Goal: Information Seeking & Learning: Learn about a topic

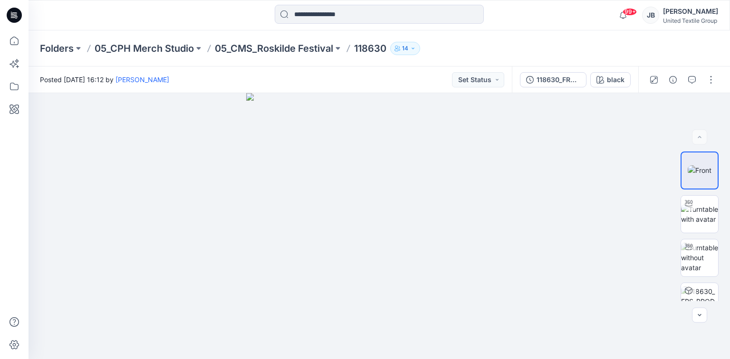
click at [12, 13] on icon at bounding box center [12, 13] width 2 height 0
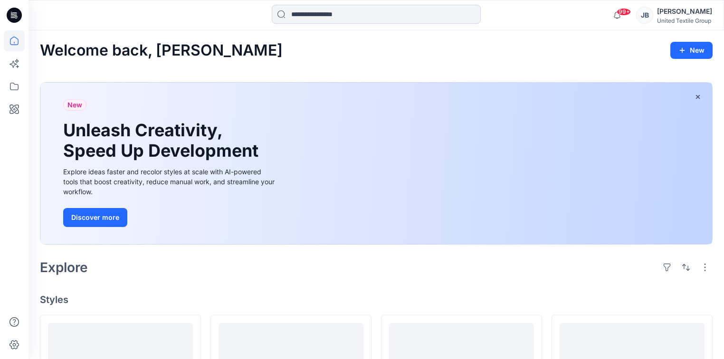
click at [301, 13] on input at bounding box center [376, 14] width 209 height 19
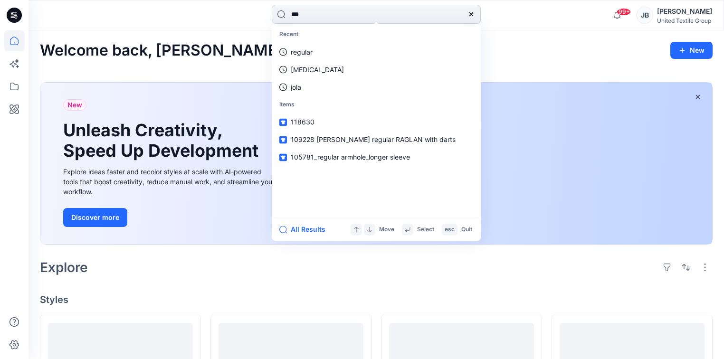
type input "****"
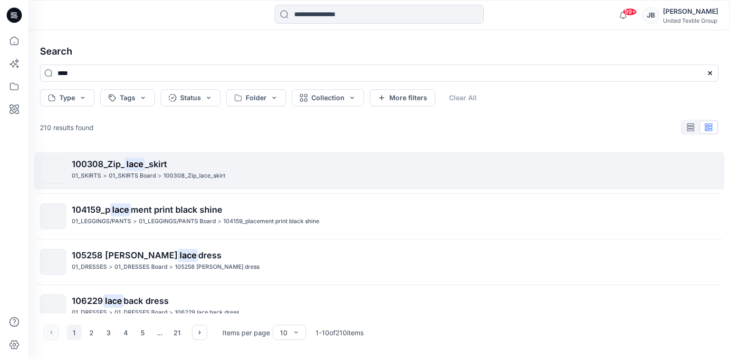
click at [77, 173] on p "01_SKIRTS" at bounding box center [86, 176] width 29 height 10
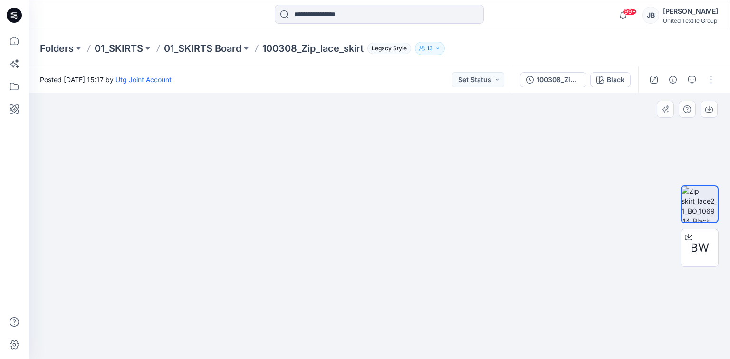
drag, startPoint x: 514, startPoint y: 249, endPoint x: 513, endPoint y: 149, distance: 99.8
click at [343, 13] on input at bounding box center [379, 14] width 209 height 19
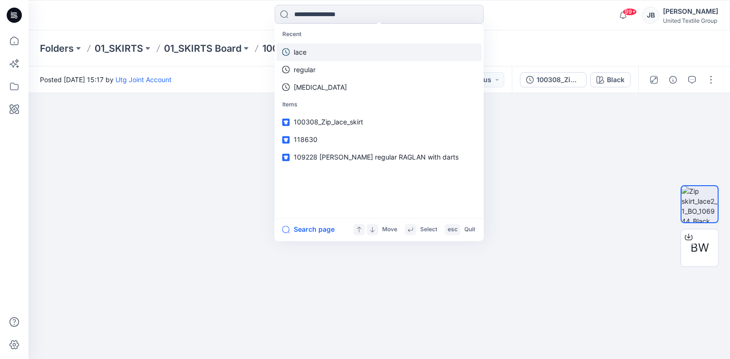
click at [312, 52] on link "lace" at bounding box center [379, 52] width 205 height 18
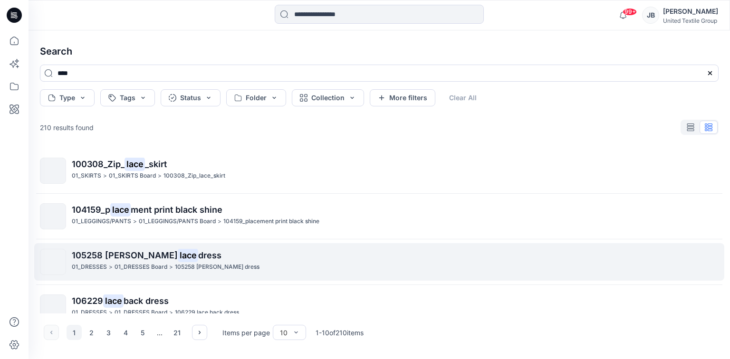
click at [119, 256] on span "105258 [PERSON_NAME]" at bounding box center [125, 255] width 106 height 10
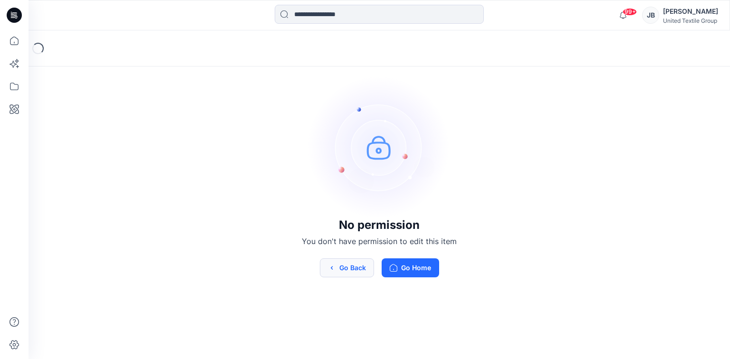
click at [330, 266] on icon "button" at bounding box center [332, 268] width 8 height 8
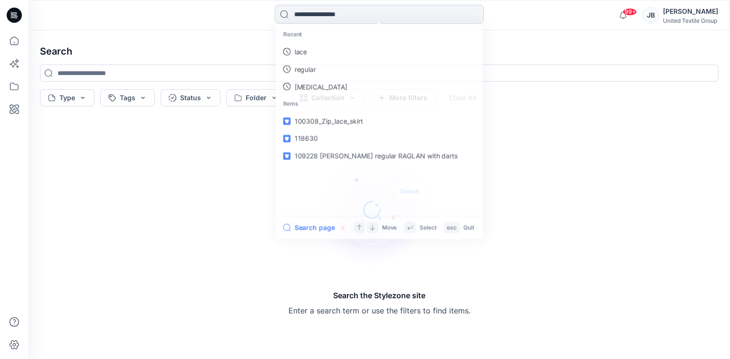
click at [313, 13] on input at bounding box center [379, 14] width 209 height 19
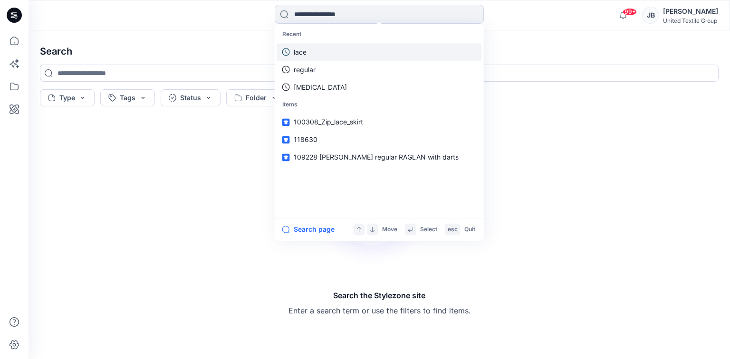
click at [309, 55] on link "lace" at bounding box center [379, 52] width 205 height 18
type input "****"
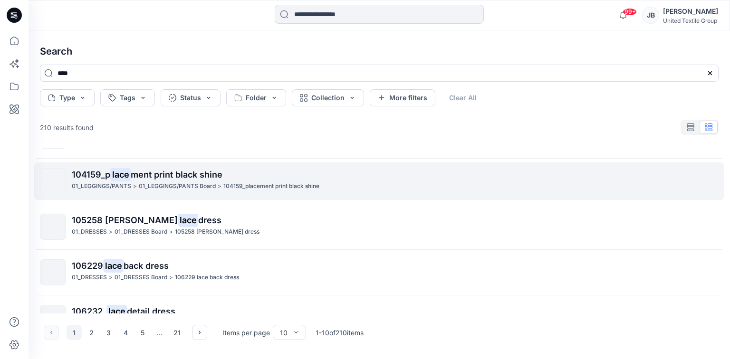
scroll to position [114, 0]
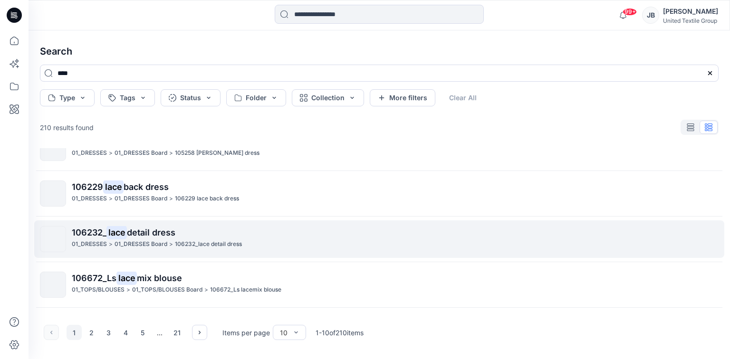
click at [129, 236] on span "detail dress" at bounding box center [151, 233] width 48 height 10
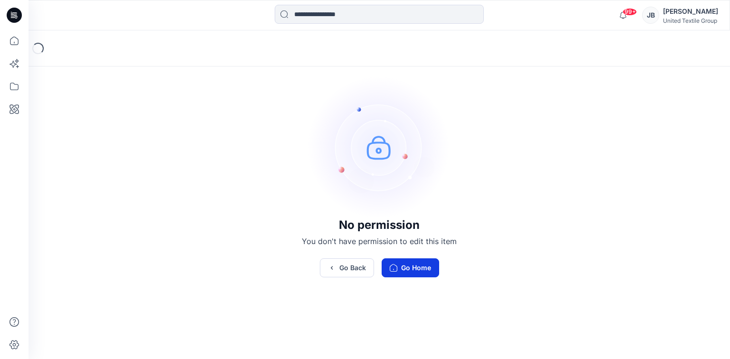
click at [407, 268] on button "Go Home" at bounding box center [411, 268] width 58 height 19
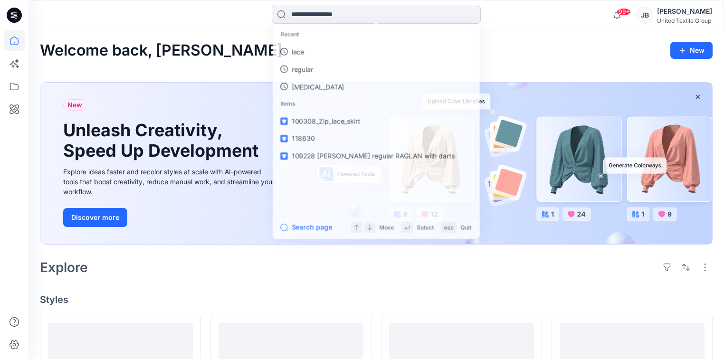
click at [307, 17] on input at bounding box center [376, 14] width 209 height 19
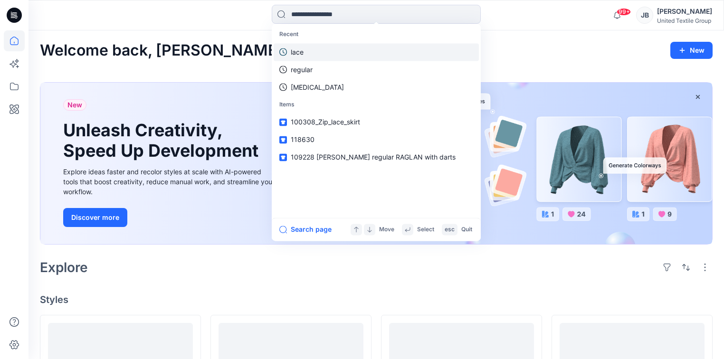
click at [313, 57] on link "lace" at bounding box center [376, 52] width 205 height 18
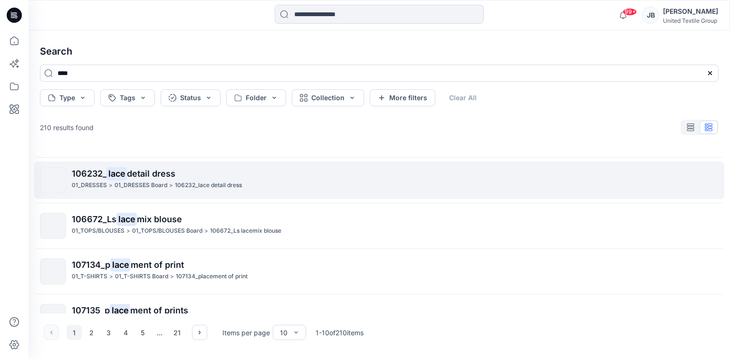
scroll to position [190, 0]
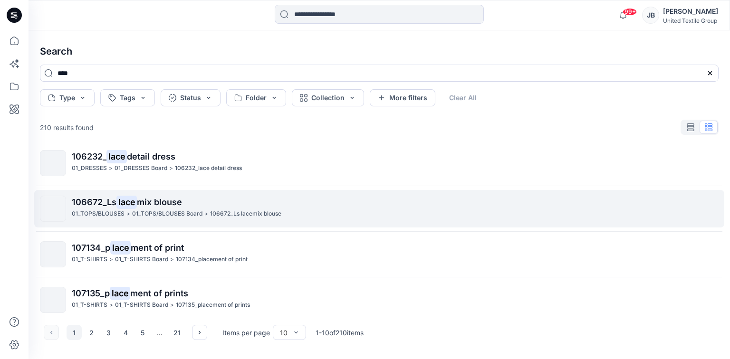
click at [132, 203] on mark "lace" at bounding box center [126, 201] width 20 height 13
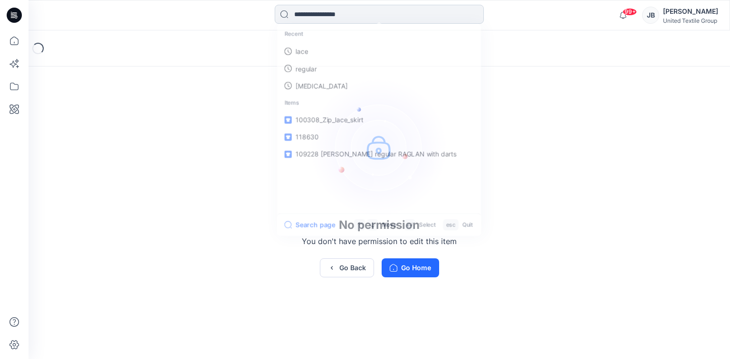
click at [354, 13] on input at bounding box center [379, 14] width 209 height 19
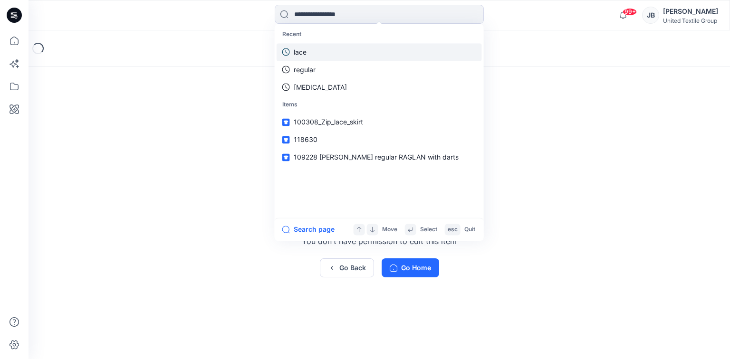
click at [303, 54] on p "lace" at bounding box center [300, 52] width 13 height 10
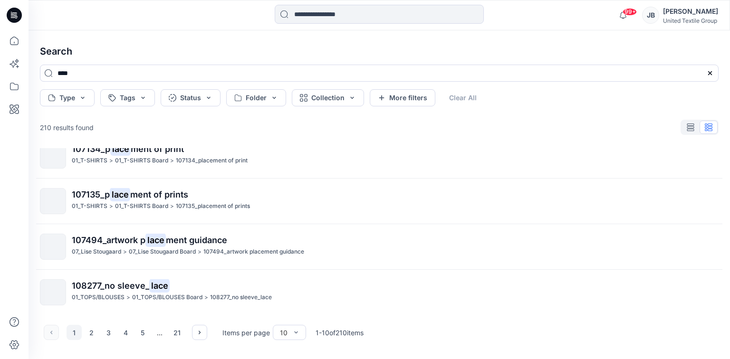
scroll to position [290, 0]
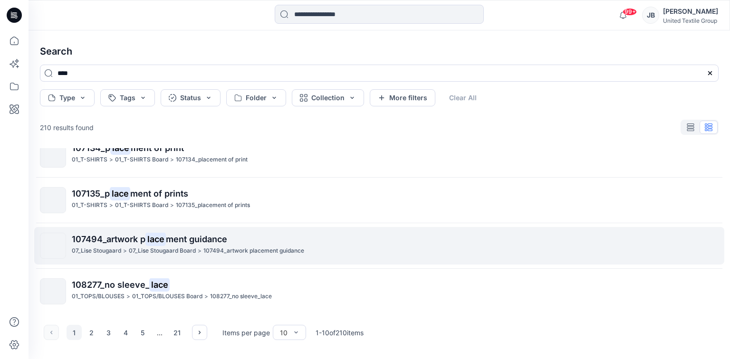
click at [179, 242] on span "ment guidance" at bounding box center [196, 239] width 61 height 10
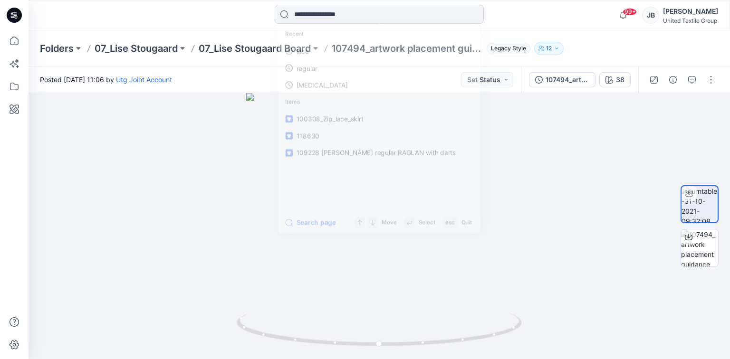
click at [322, 14] on input at bounding box center [379, 14] width 209 height 19
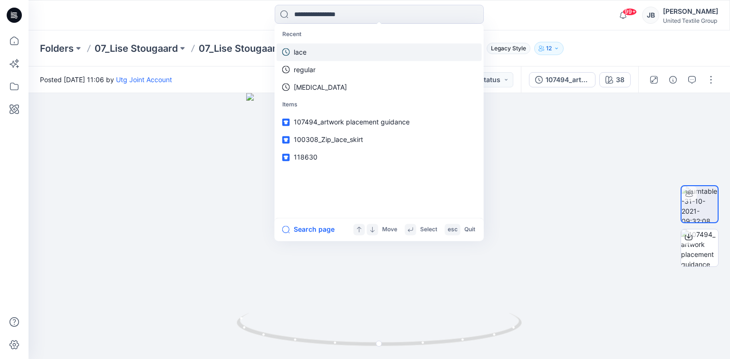
click at [312, 54] on link "lace" at bounding box center [379, 52] width 205 height 18
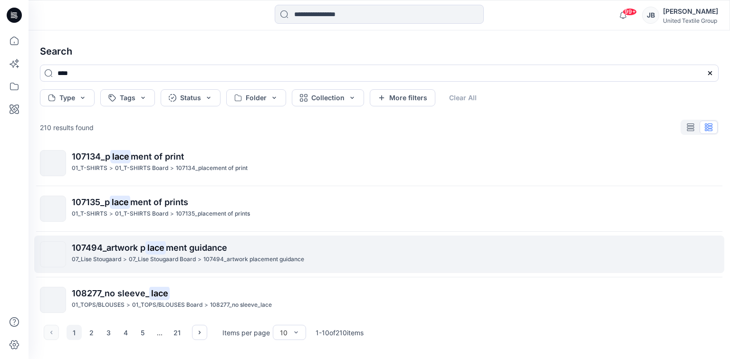
scroll to position [290, 0]
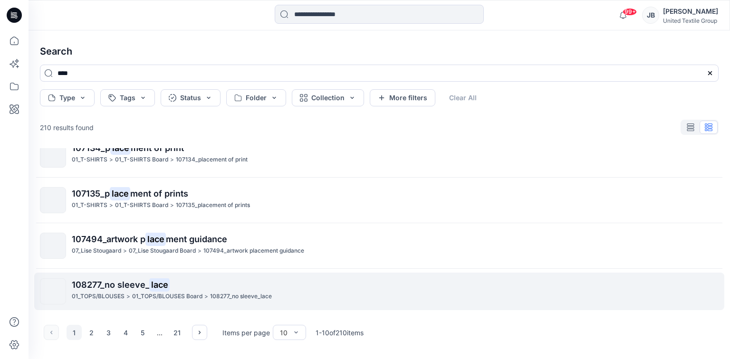
click at [150, 292] on p "01_TOPS/BLOUSES Board" at bounding box center [167, 297] width 70 height 10
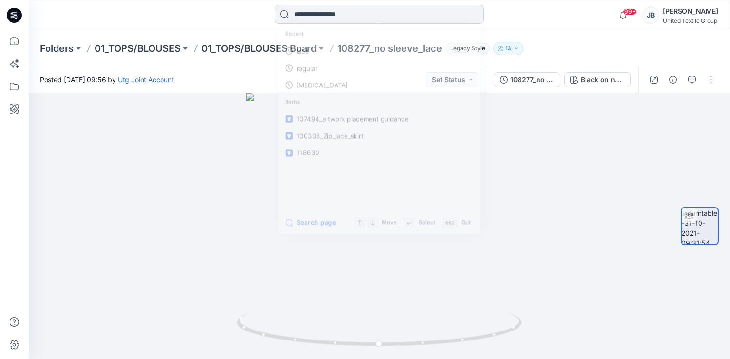
click at [318, 12] on input at bounding box center [379, 14] width 209 height 19
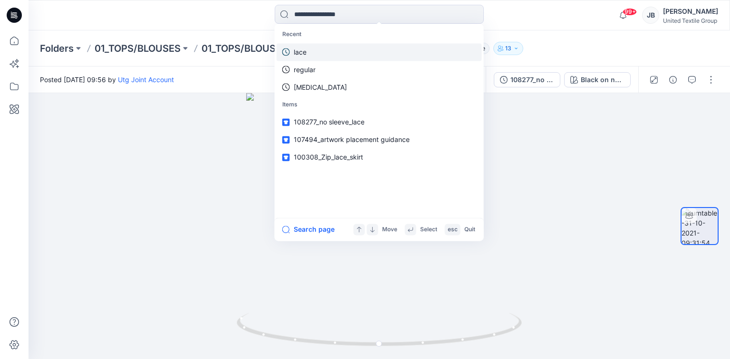
click at [303, 59] on link "lace" at bounding box center [379, 52] width 205 height 18
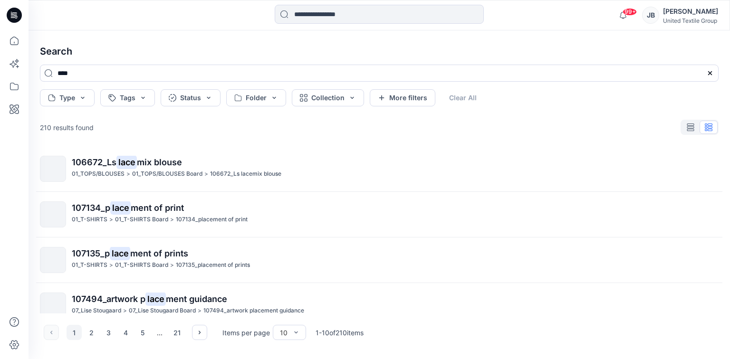
scroll to position [290, 0]
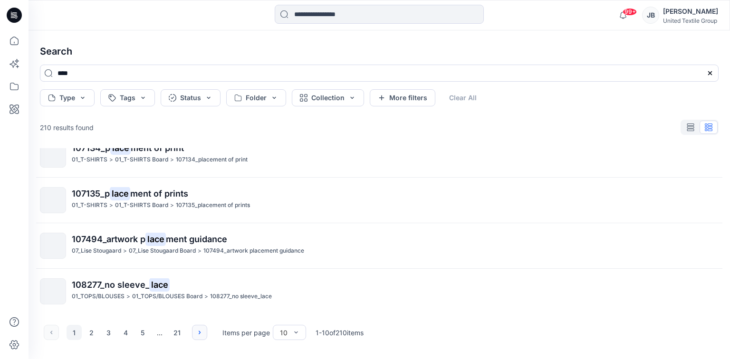
click at [200, 334] on icon "button" at bounding box center [200, 333] width 8 height 8
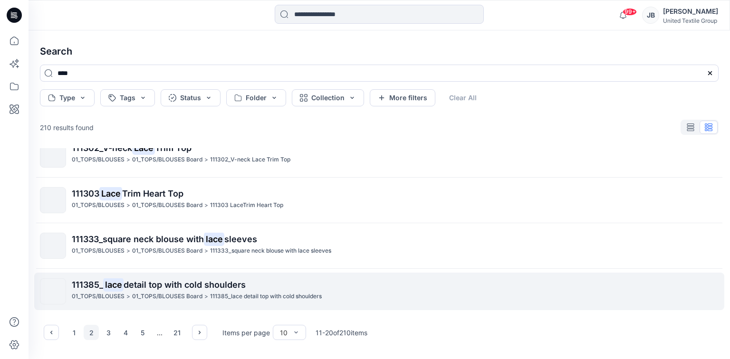
scroll to position [252, 0]
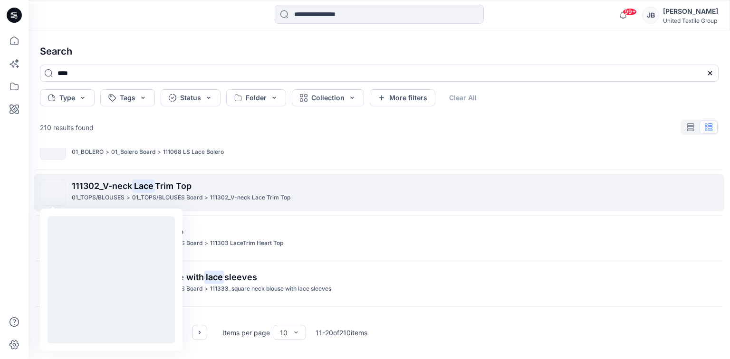
click at [53, 193] on img at bounding box center [53, 193] width 0 height 0
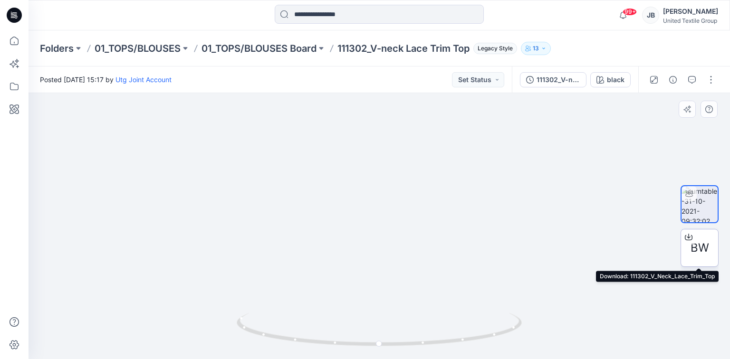
click at [697, 249] on span "BW" at bounding box center [700, 248] width 19 height 17
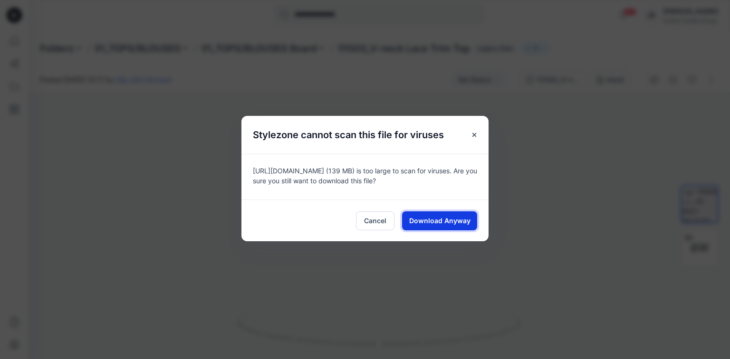
click at [427, 220] on span "Download Anyway" at bounding box center [439, 221] width 61 height 10
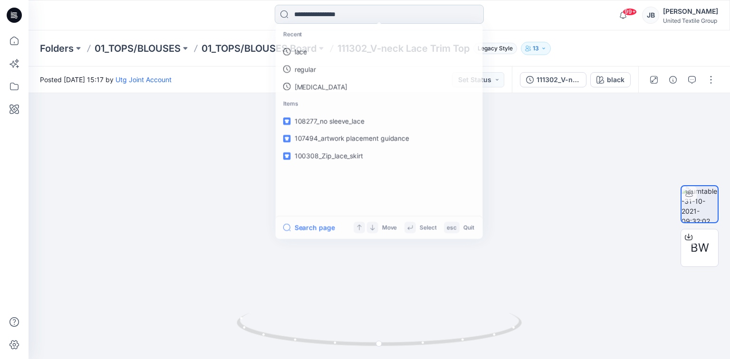
click at [310, 13] on input at bounding box center [379, 14] width 209 height 19
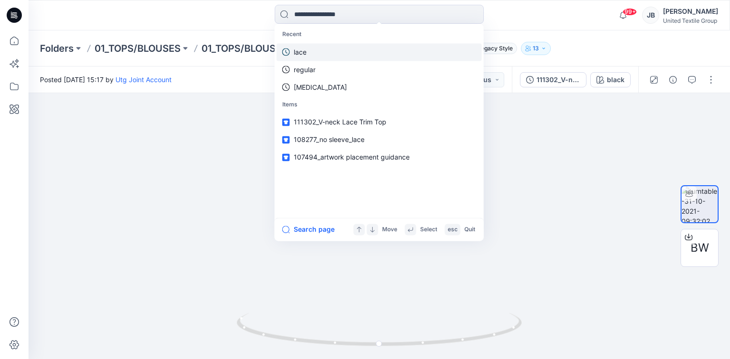
click at [300, 51] on p "lace" at bounding box center [300, 52] width 13 height 10
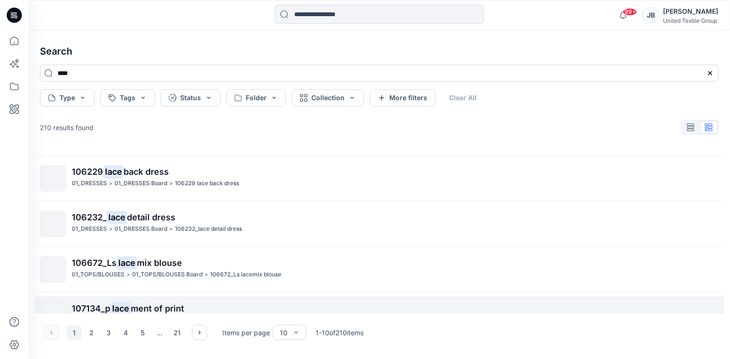
scroll to position [152, 0]
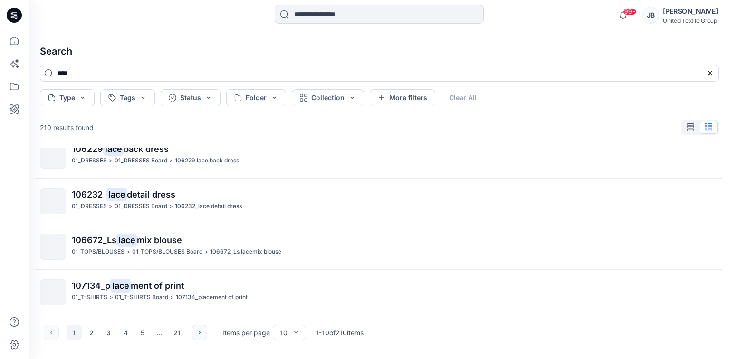
click at [196, 335] on icon "button" at bounding box center [200, 333] width 8 height 8
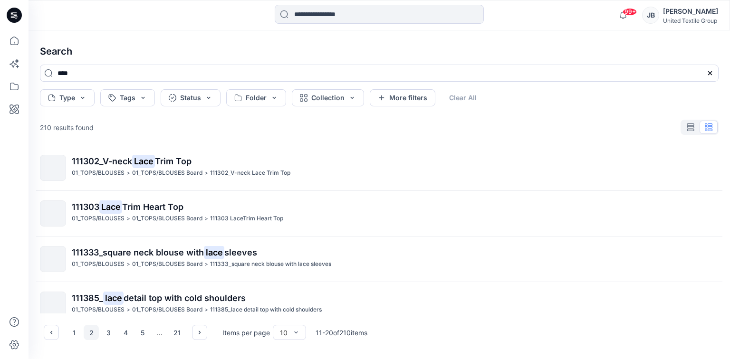
scroll to position [290, 0]
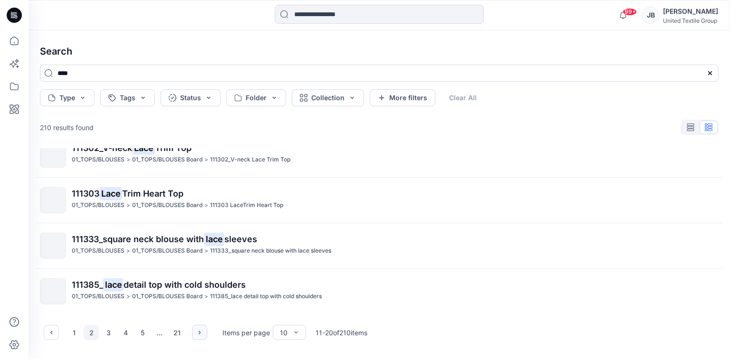
click at [200, 331] on icon "button" at bounding box center [200, 333] width 8 height 8
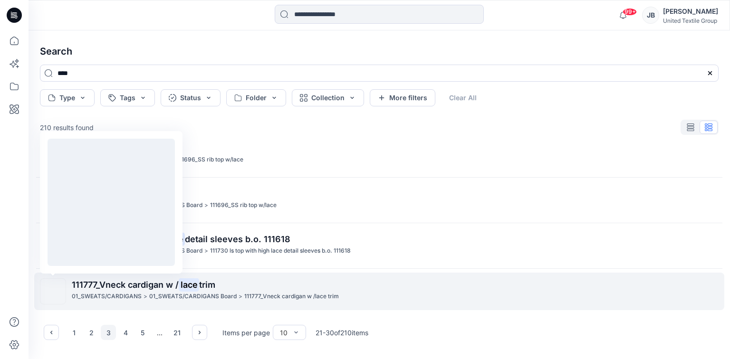
click at [53, 292] on img at bounding box center [53, 292] width 0 height 0
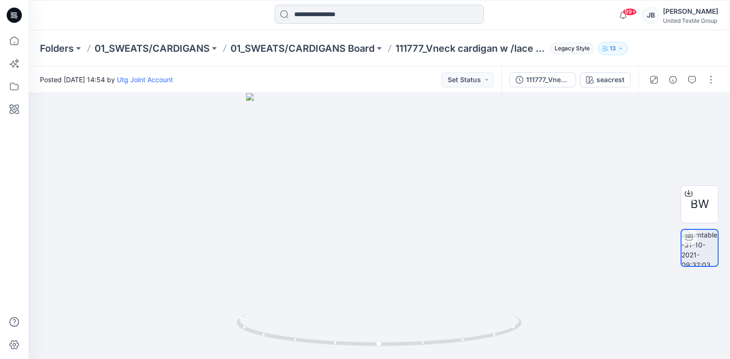
click at [310, 15] on input at bounding box center [379, 14] width 209 height 19
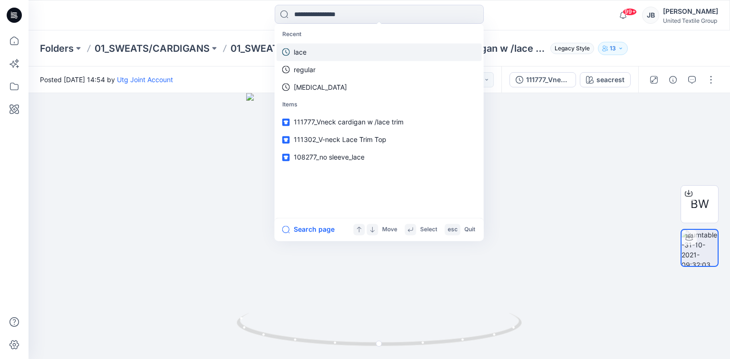
click at [294, 54] on p "lace" at bounding box center [300, 52] width 13 height 10
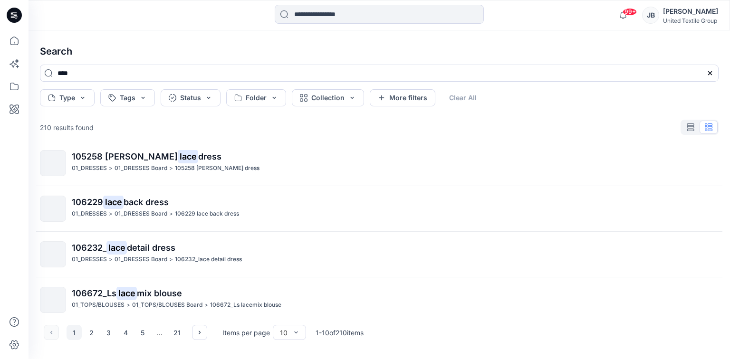
scroll to position [266, 0]
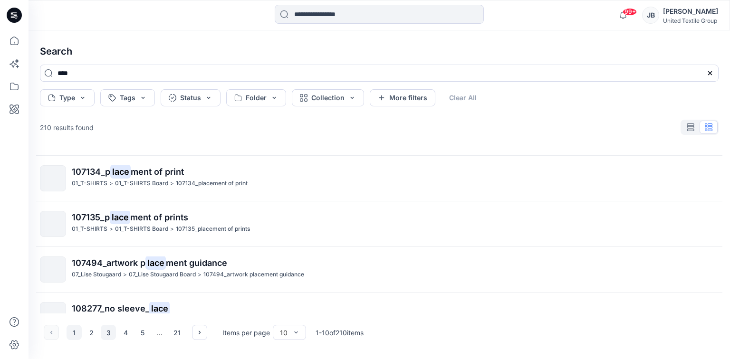
click at [105, 332] on button "3" at bounding box center [108, 332] width 15 height 15
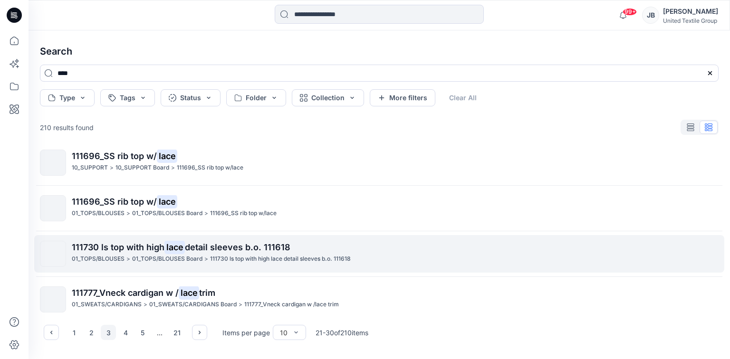
scroll to position [290, 0]
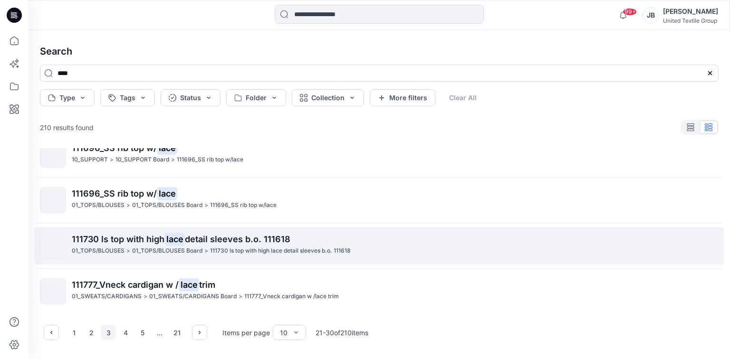
click at [162, 238] on span "111730 ls top with high" at bounding box center [118, 239] width 93 height 10
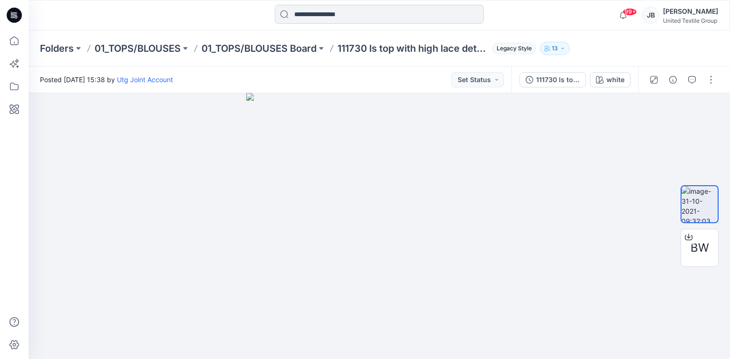
click at [339, 13] on input at bounding box center [379, 14] width 209 height 19
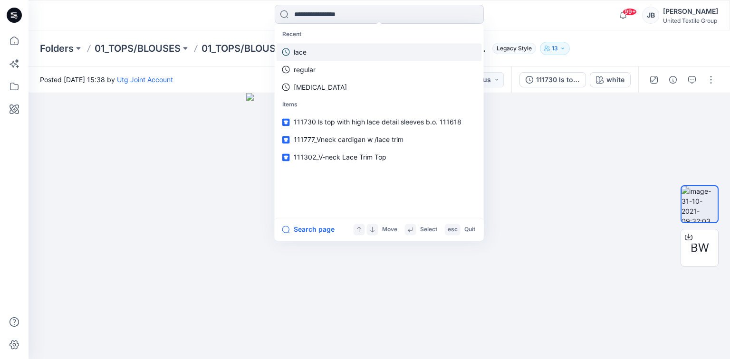
click at [302, 53] on p "lace" at bounding box center [300, 52] width 13 height 10
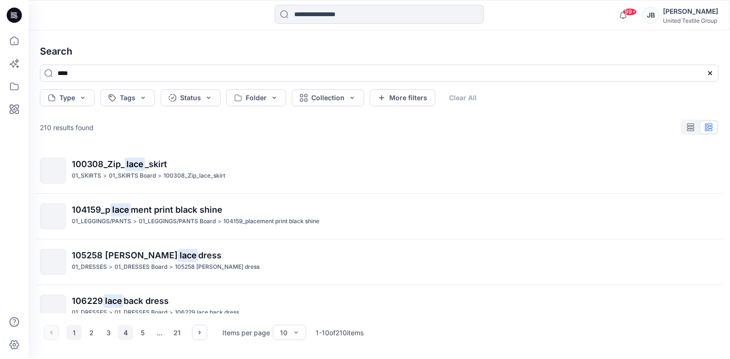
click at [126, 332] on button "4" at bounding box center [125, 332] width 15 height 15
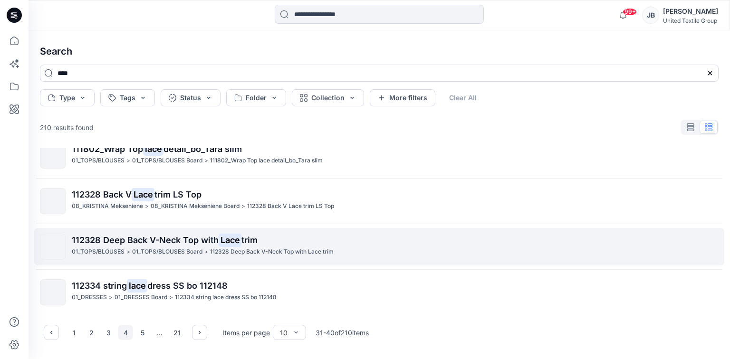
scroll to position [114, 0]
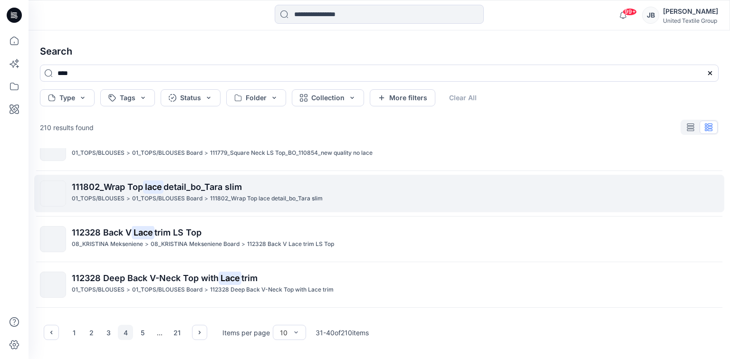
click at [158, 190] on mark "lace" at bounding box center [153, 186] width 20 height 13
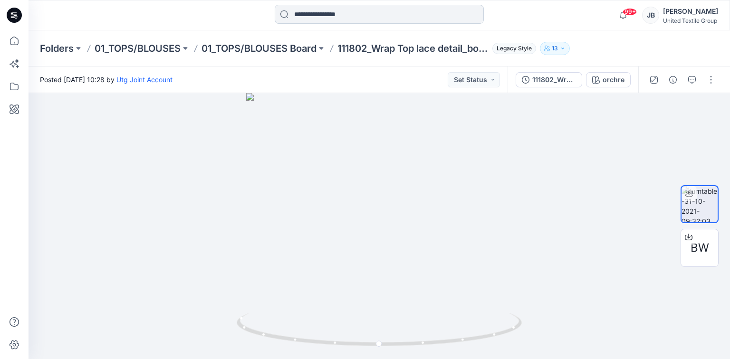
click at [312, 13] on input at bounding box center [379, 14] width 209 height 19
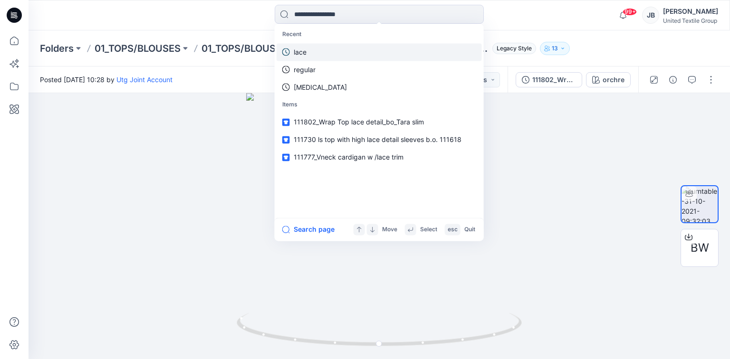
click at [300, 53] on p "lace" at bounding box center [300, 52] width 13 height 10
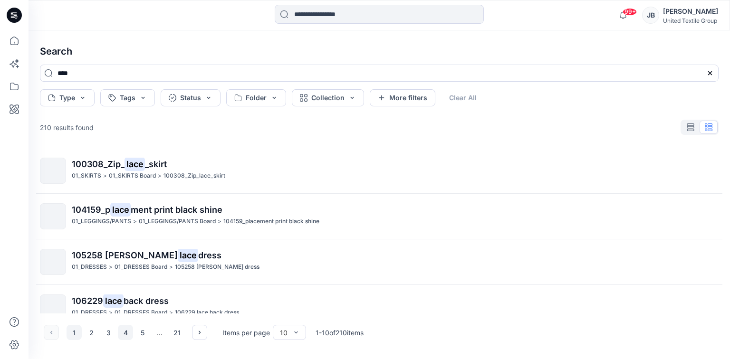
click at [126, 332] on button "4" at bounding box center [125, 332] width 15 height 15
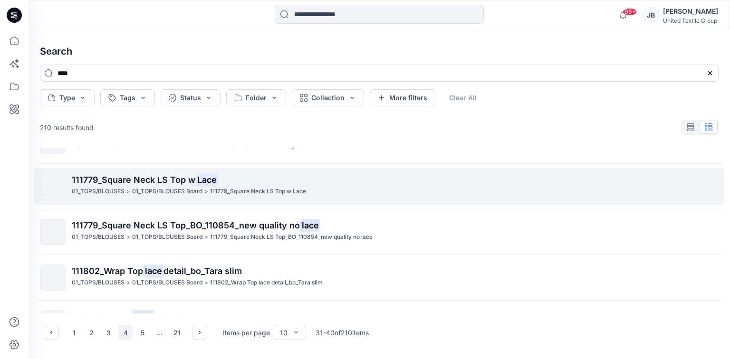
scroll to position [114, 0]
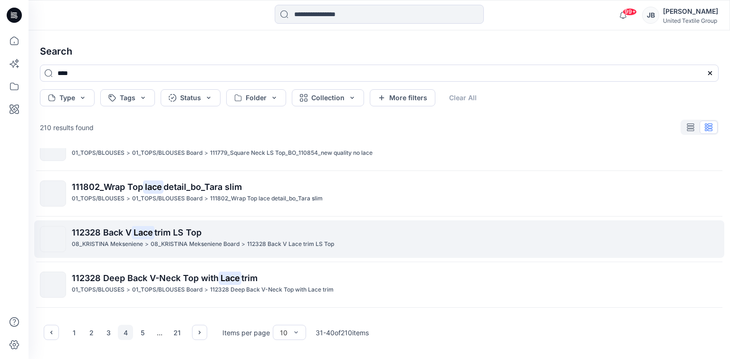
click at [142, 238] on mark "Lace" at bounding box center [143, 232] width 23 height 13
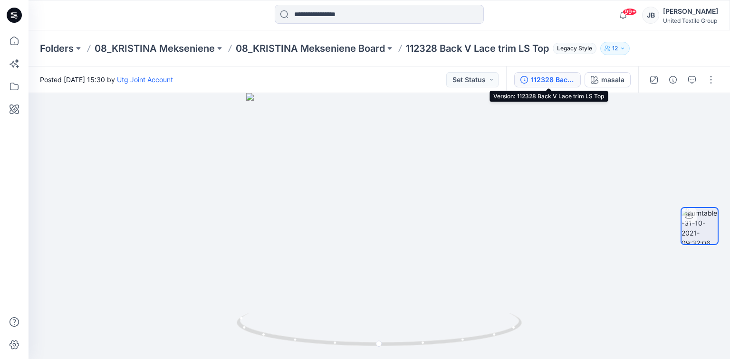
click at [525, 77] on icon "button" at bounding box center [524, 80] width 8 height 8
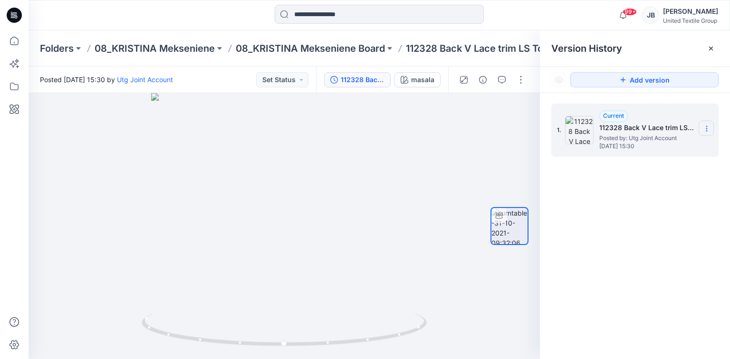
click at [705, 126] on icon at bounding box center [707, 129] width 8 height 8
click at [414, 152] on img at bounding box center [284, 203] width 359 height 313
click at [636, 201] on div "1. Current 112328 Back V Lace trim LS Top Posted by: Utg Joint Account [DATE] 1…" at bounding box center [635, 233] width 190 height 280
click at [308, 14] on input at bounding box center [379, 14] width 209 height 19
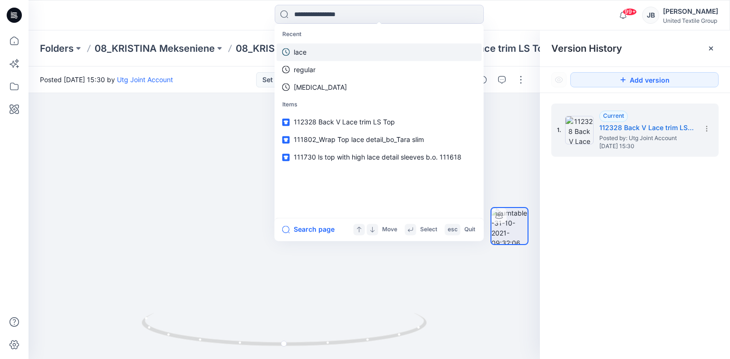
click at [304, 53] on p "lace" at bounding box center [300, 52] width 13 height 10
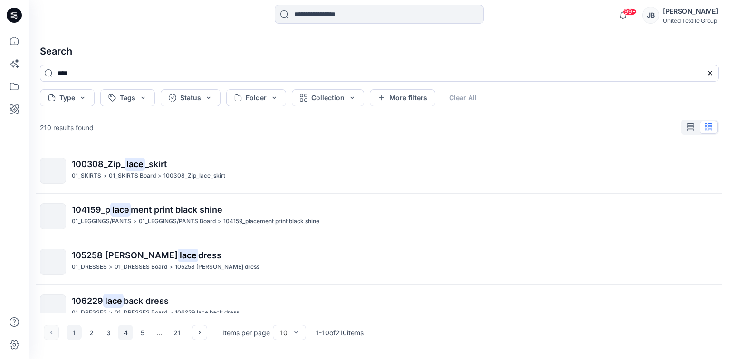
click at [125, 333] on button "4" at bounding box center [125, 332] width 15 height 15
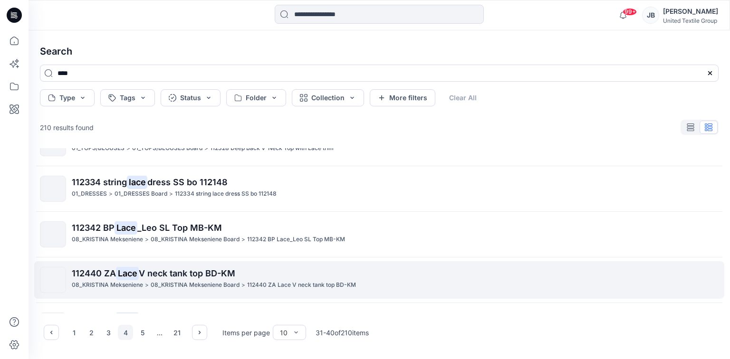
scroll to position [290, 0]
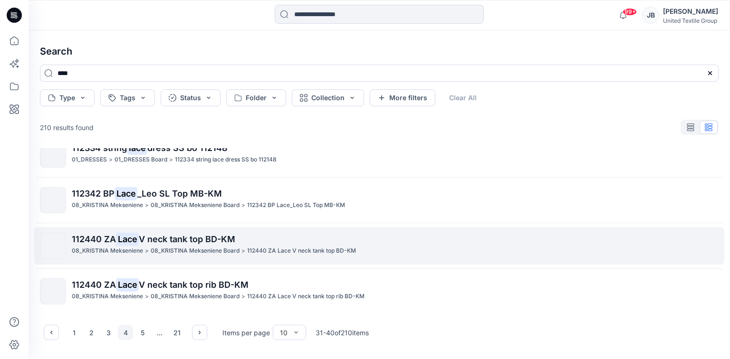
click at [177, 240] on span "V neck tank top BD-KM" at bounding box center [187, 239] width 96 height 10
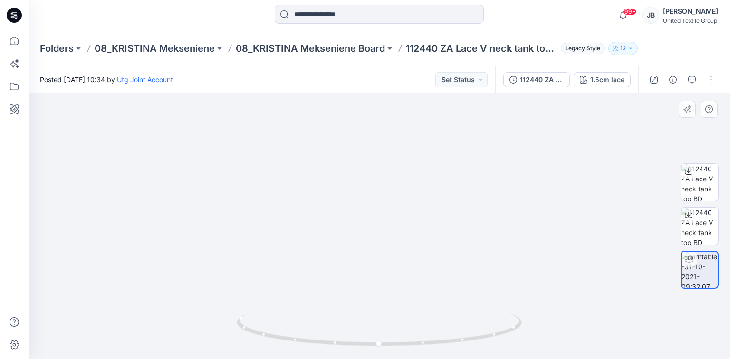
drag, startPoint x: 422, startPoint y: 141, endPoint x: 387, endPoint y: 286, distance: 149.0
click at [542, 83] on div "112440 ZA Lace V neck tank top BD-KM" at bounding box center [542, 80] width 44 height 10
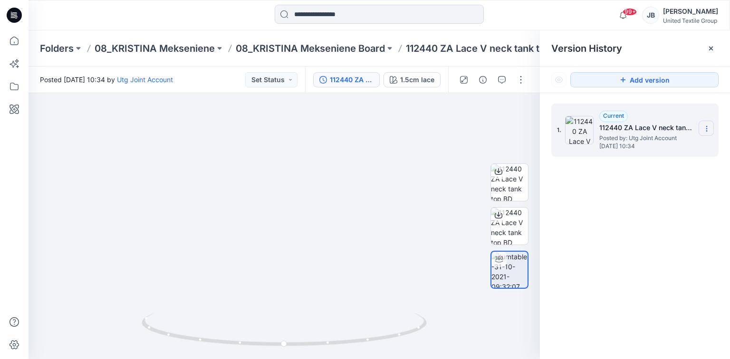
click at [706, 129] on icon at bounding box center [706, 129] width 0 height 0
click at [470, 128] on img at bounding box center [233, 82] width 1132 height 554
click at [349, 10] on input at bounding box center [379, 14] width 209 height 19
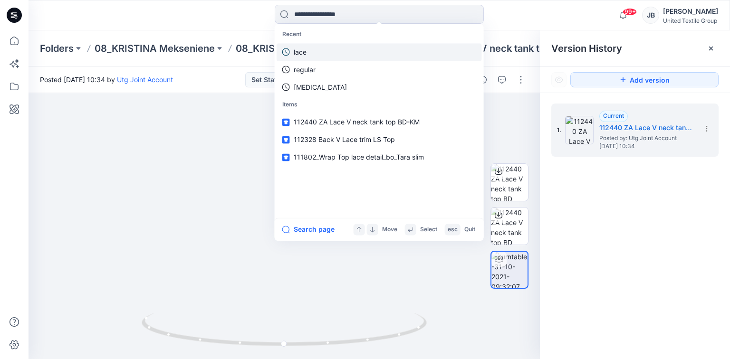
click at [303, 52] on p "lace" at bounding box center [300, 52] width 13 height 10
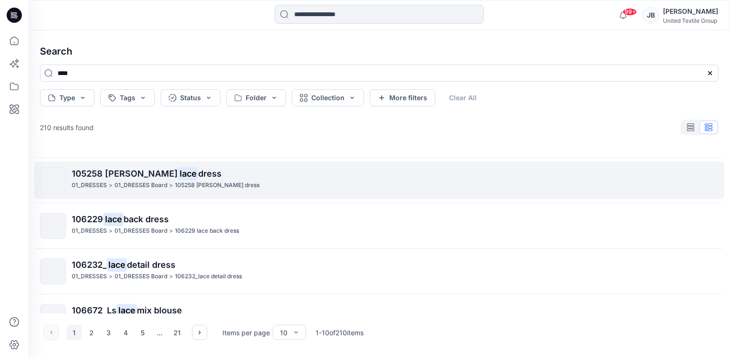
scroll to position [76, 0]
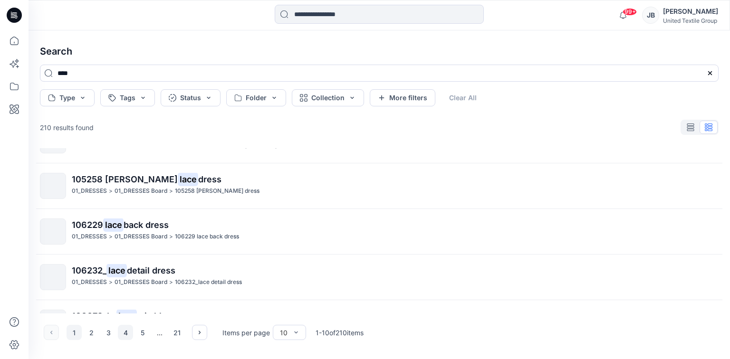
click at [126, 333] on button "4" at bounding box center [125, 332] width 15 height 15
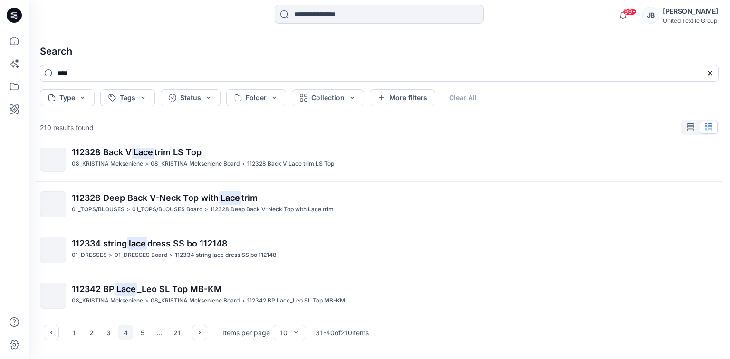
scroll to position [290, 0]
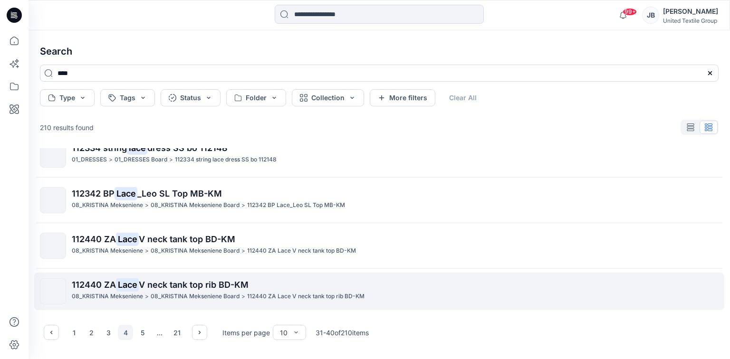
click at [183, 284] on span "V neck tank top rib BD-KM" at bounding box center [194, 285] width 110 height 10
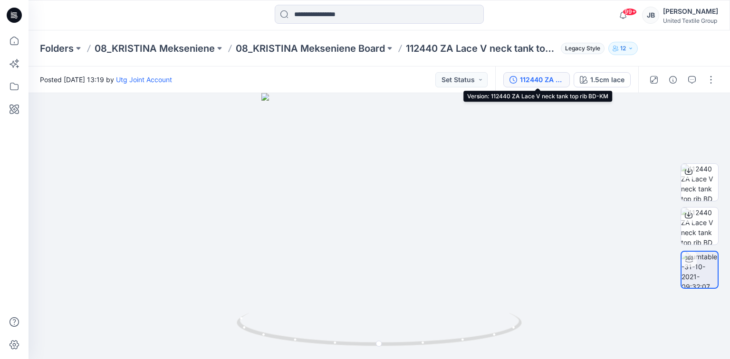
click at [549, 78] on div "112440 ZA Lace V neck tank top rib BD-KM" at bounding box center [542, 80] width 44 height 10
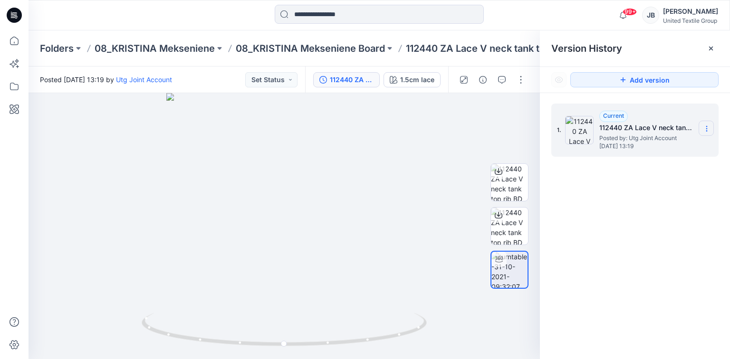
click at [706, 125] on icon at bounding box center [707, 129] width 8 height 8
click at [459, 156] on div at bounding box center [284, 226] width 511 height 266
drag, startPoint x: 368, startPoint y: 182, endPoint x: 374, endPoint y: 295, distance: 113.3
drag, startPoint x: 325, startPoint y: 218, endPoint x: 345, endPoint y: 251, distance: 38.4
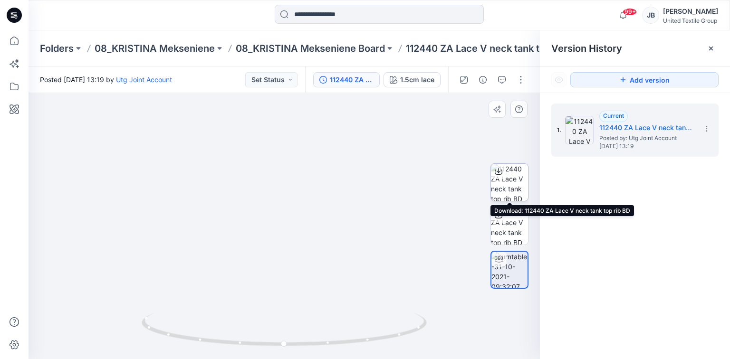
click at [506, 179] on img at bounding box center [509, 182] width 37 height 37
